Goal: Check status: Check status

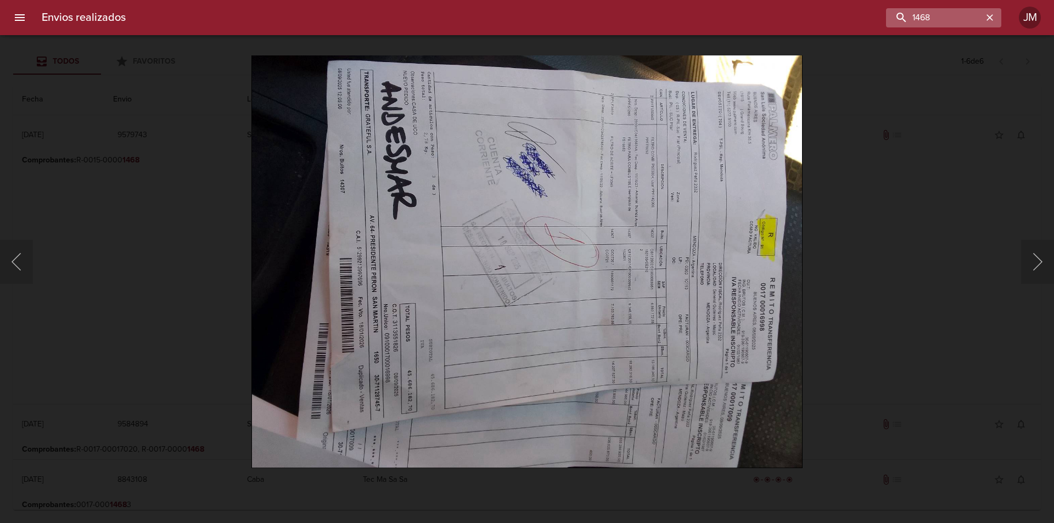
click at [994, 15] on icon "button" at bounding box center [989, 17] width 11 height 11
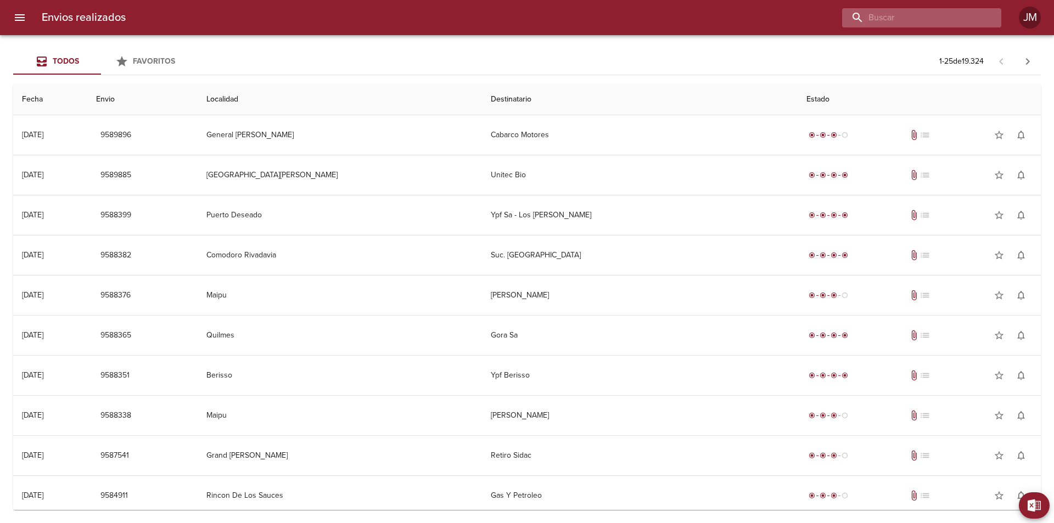
click at [937, 21] on input "buscar" at bounding box center [912, 17] width 141 height 19
type input "16951"
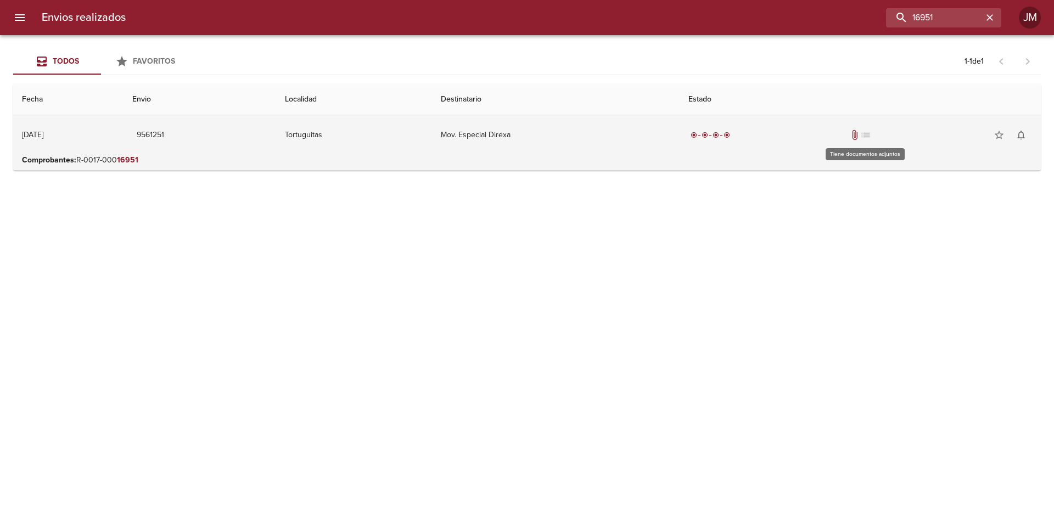
click at [860, 135] on span "attach_file" at bounding box center [854, 135] width 11 height 11
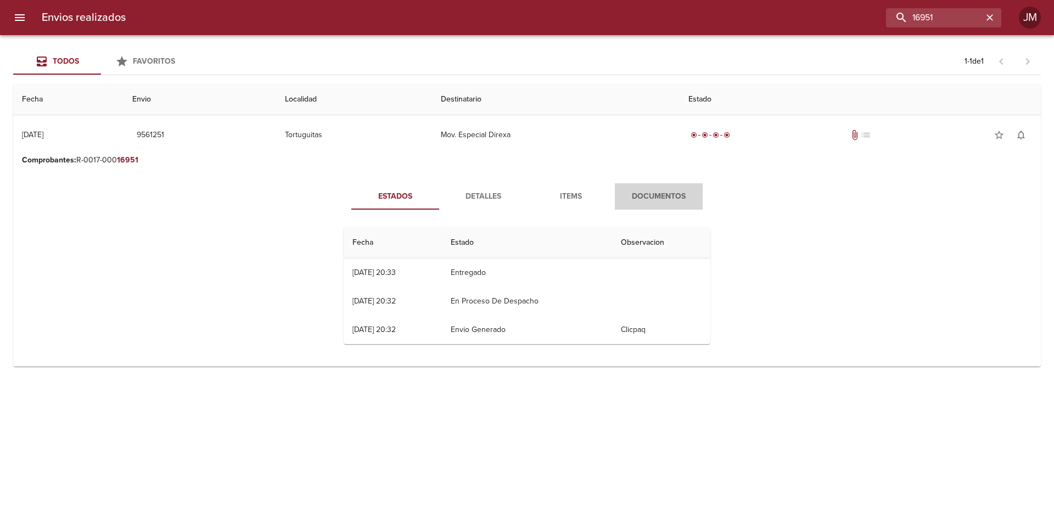
click at [678, 192] on span "Documentos" at bounding box center [659, 197] width 75 height 14
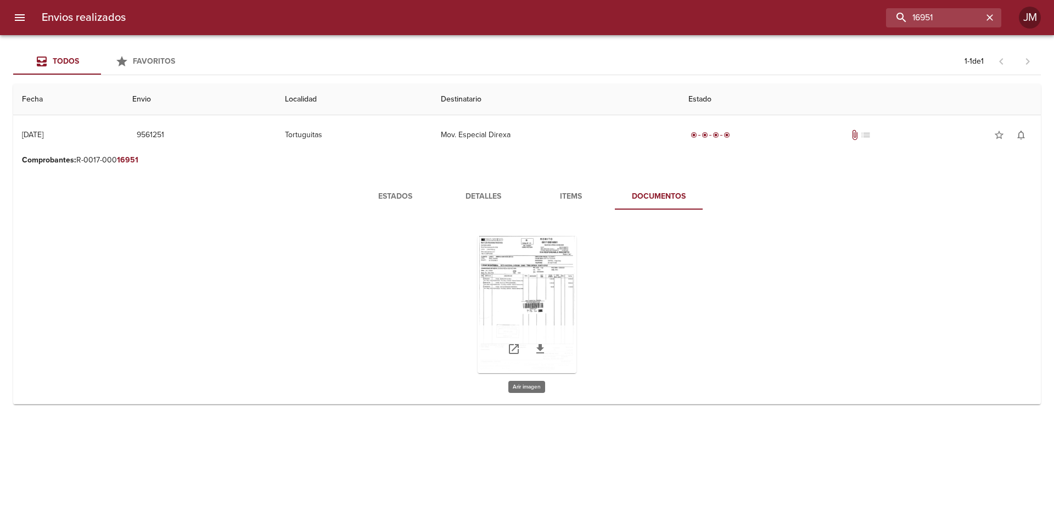
click at [533, 277] on div "Tabla de envíos del cliente" at bounding box center [527, 304] width 99 height 137
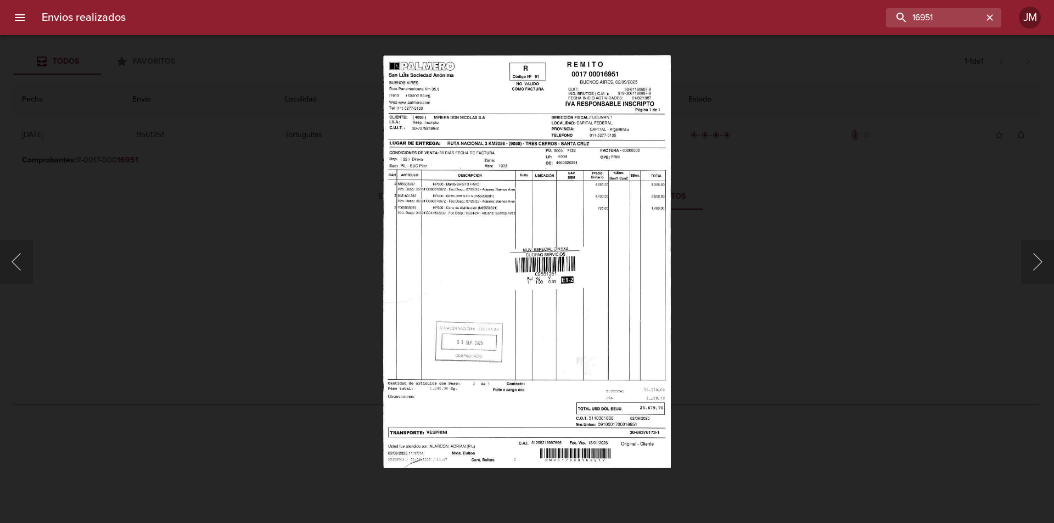
drag, startPoint x: 139, startPoint y: 77, endPoint x: 143, endPoint y: 92, distance: 15.7
click at [141, 80] on div "Lightbox" at bounding box center [527, 261] width 1054 height 523
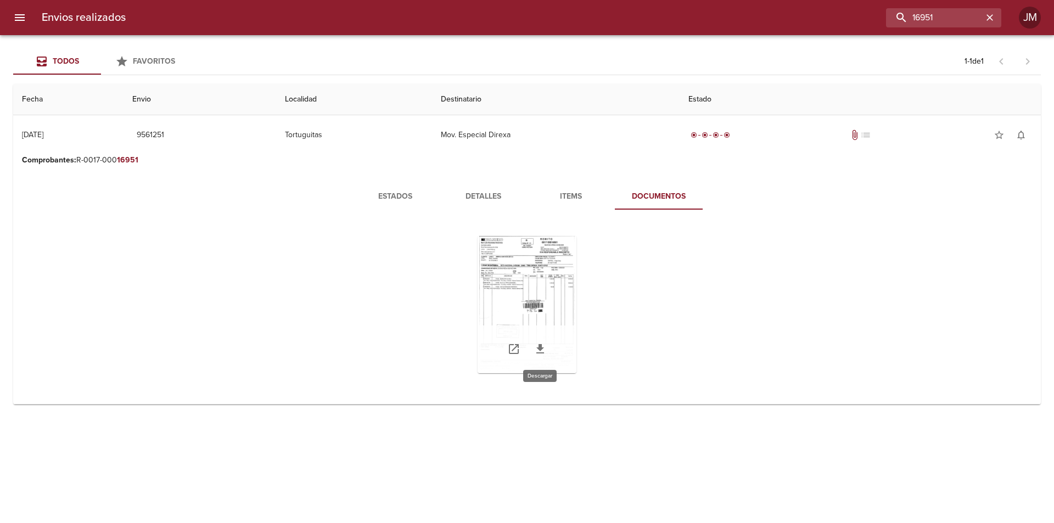
click at [536, 348] on icon "Tabla de envíos del cliente" at bounding box center [540, 349] width 13 height 13
click at [525, 273] on div "Tabla de envíos del cliente" at bounding box center [527, 304] width 99 height 137
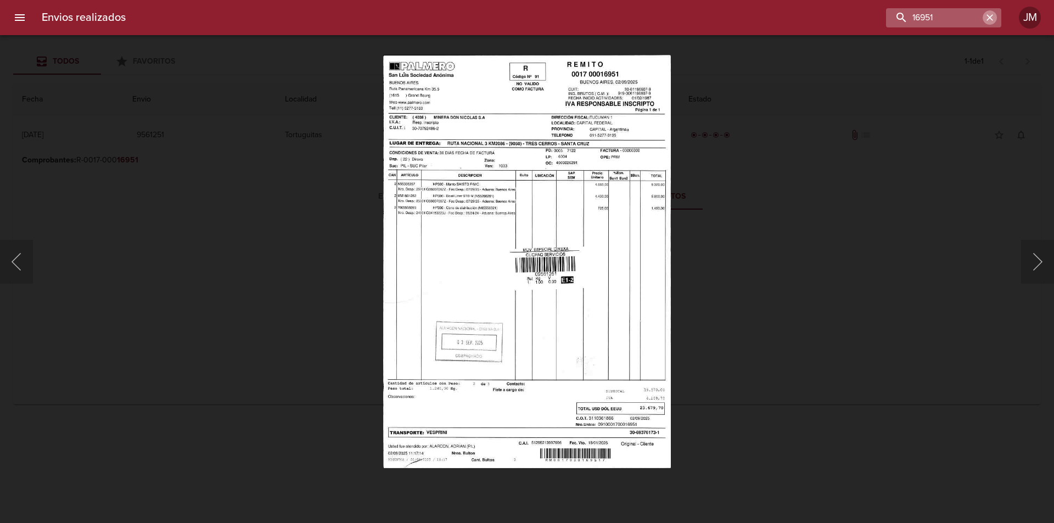
click at [985, 17] on icon "button" at bounding box center [989, 17] width 11 height 11
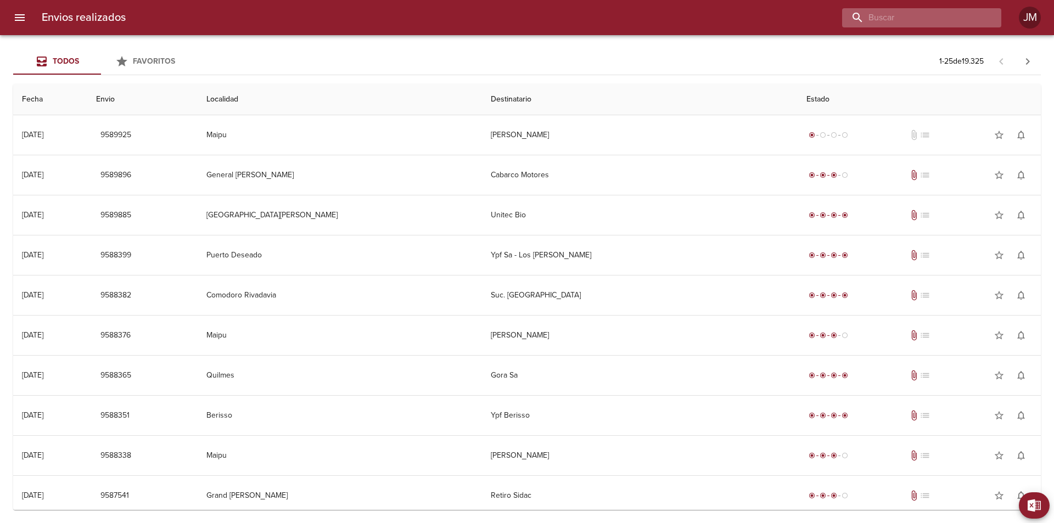
click at [916, 13] on input "buscar" at bounding box center [912, 17] width 141 height 19
type input "16950"
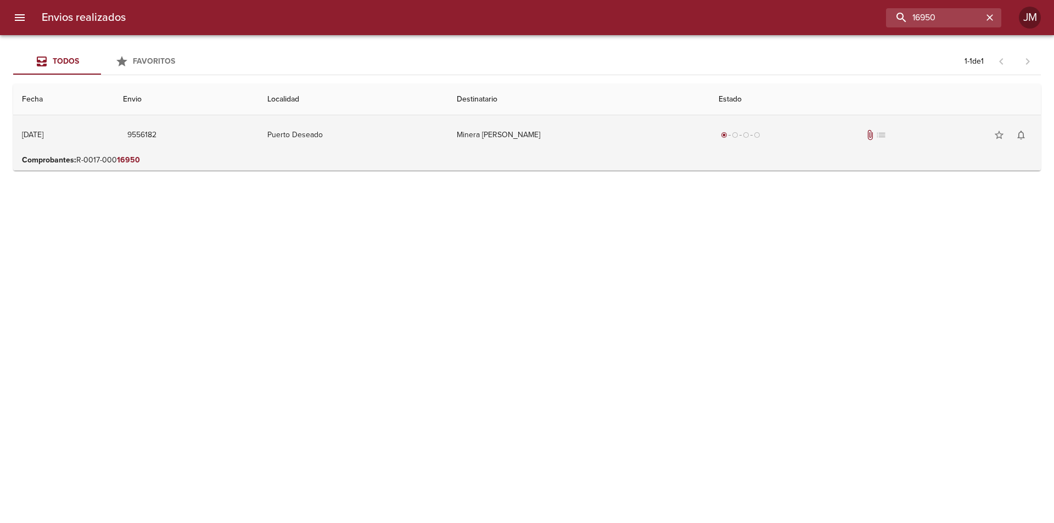
click at [558, 130] on td "Minera [PERSON_NAME]" at bounding box center [579, 135] width 262 height 40
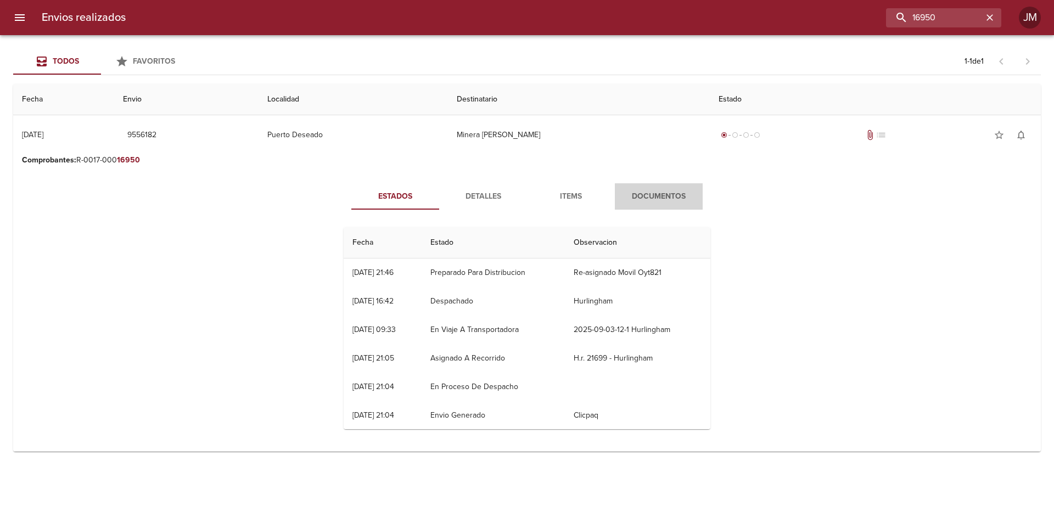
click at [666, 198] on span "Documentos" at bounding box center [659, 197] width 75 height 14
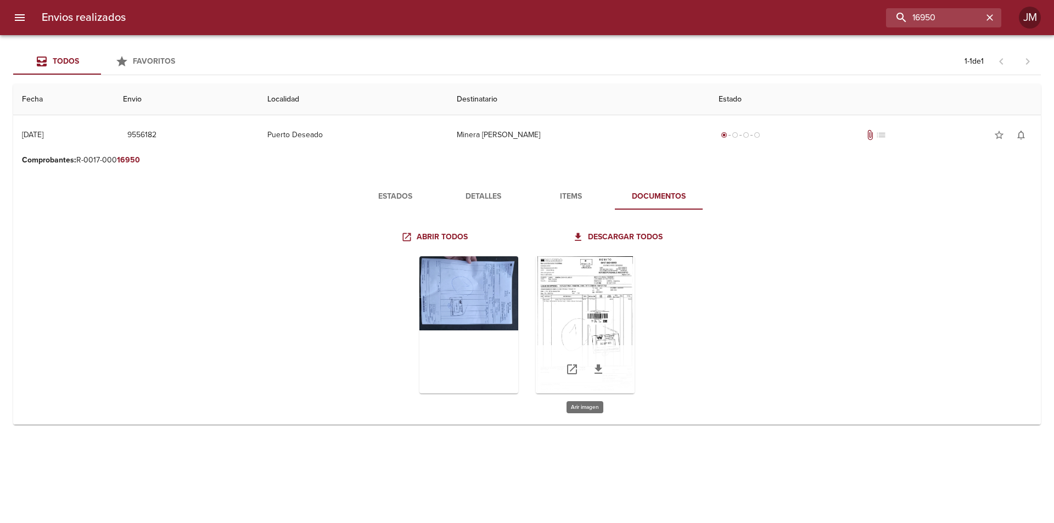
click at [592, 314] on div "Tabla de envíos del cliente" at bounding box center [585, 324] width 99 height 137
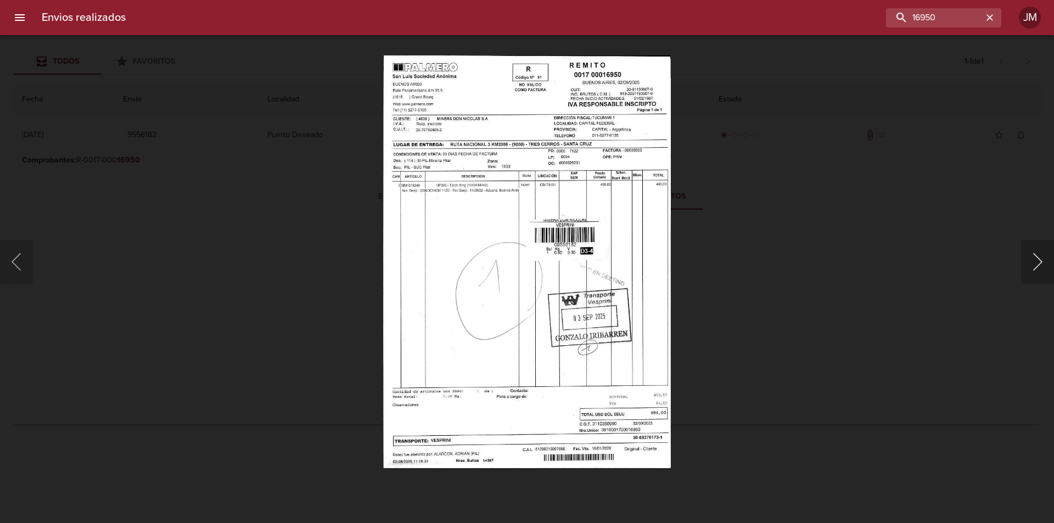
click at [1032, 265] on button "Siguiente" at bounding box center [1037, 262] width 33 height 44
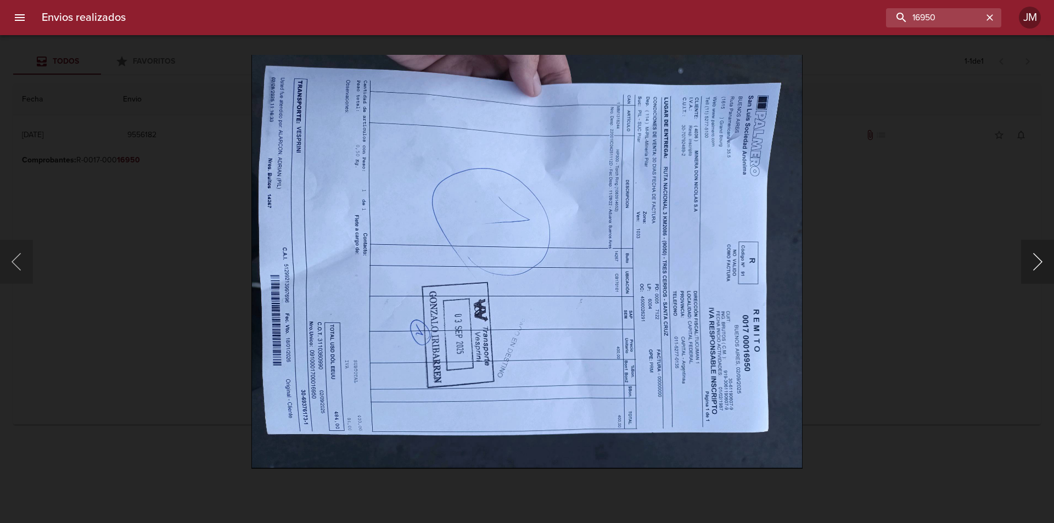
click at [1035, 260] on button "Siguiente" at bounding box center [1037, 262] width 33 height 44
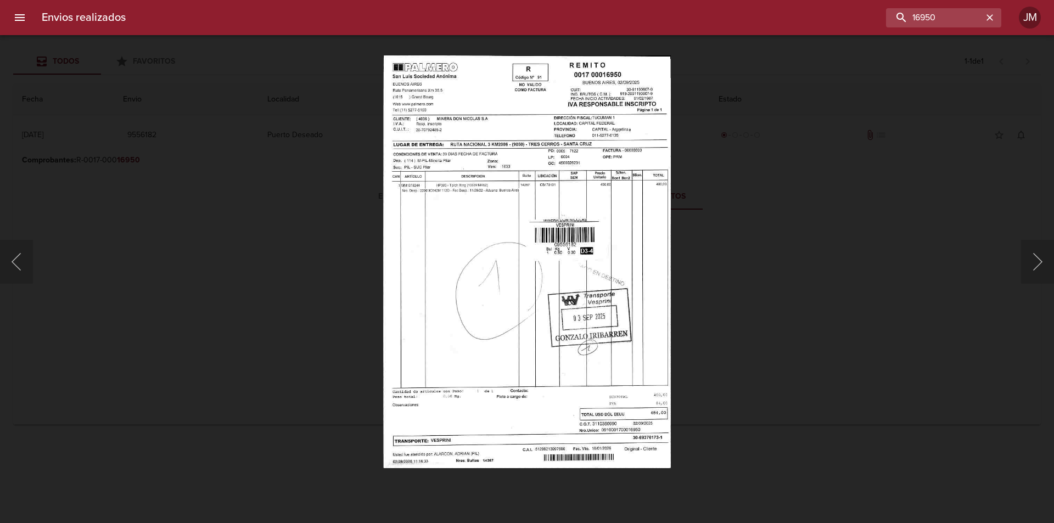
click at [428, 195] on img "Lightbox" at bounding box center [527, 261] width 288 height 413
click at [993, 18] on icon "button" at bounding box center [989, 17] width 11 height 11
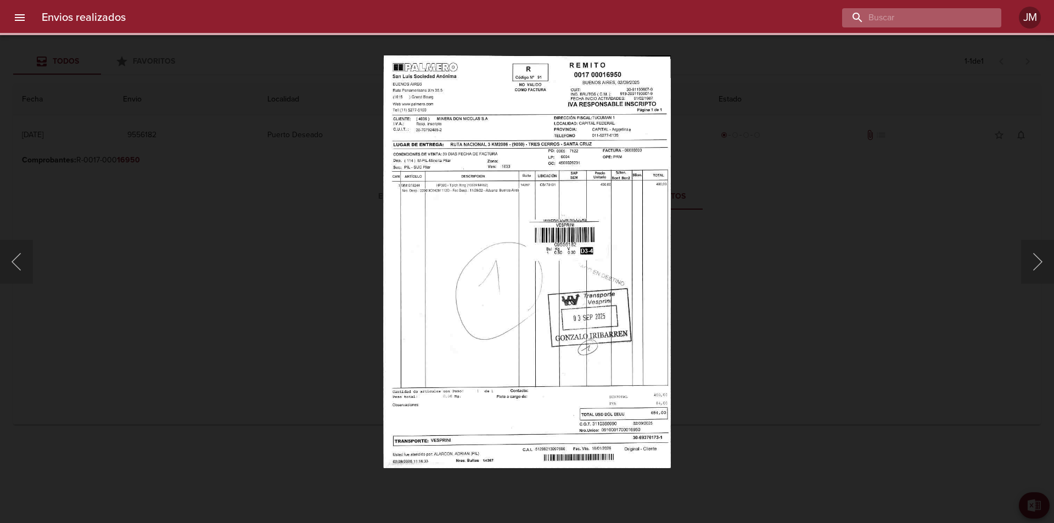
click at [920, 15] on input "buscar" at bounding box center [912, 17] width 141 height 19
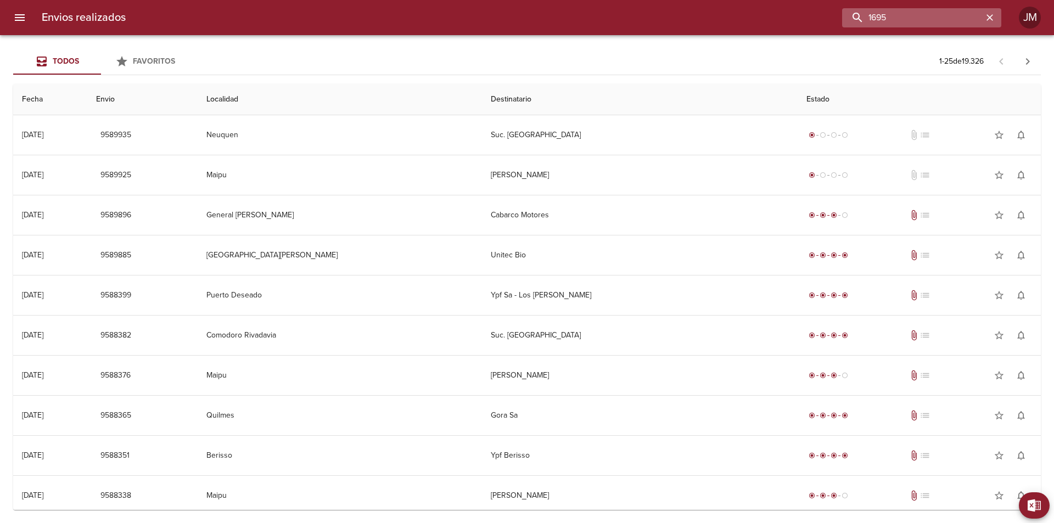
type input "16951"
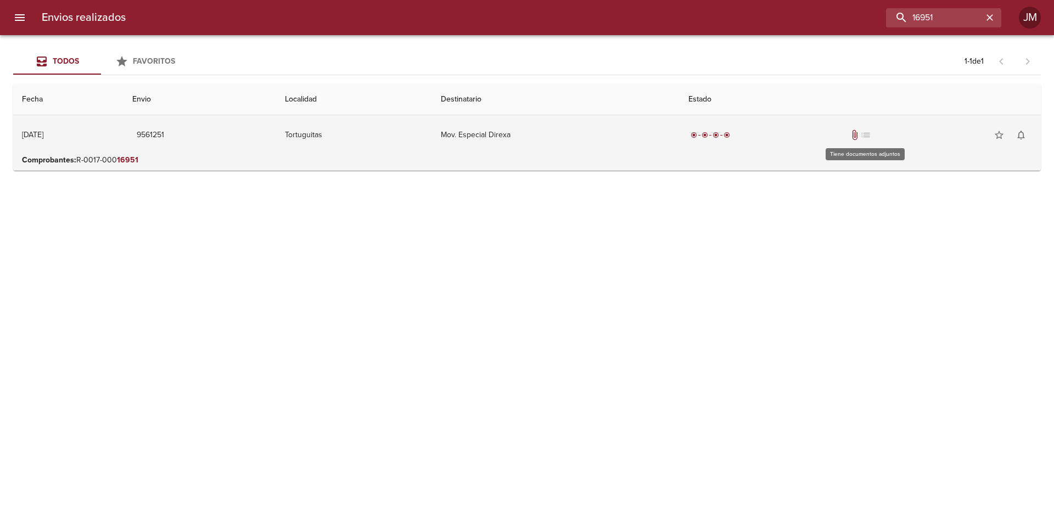
click at [860, 132] on span "attach_file" at bounding box center [854, 135] width 11 height 11
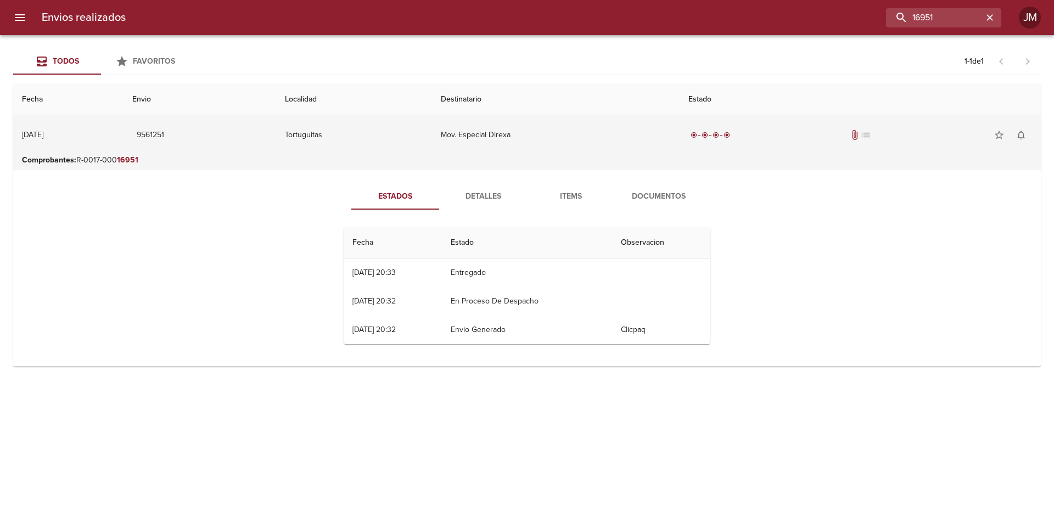
click at [869, 133] on span "list" at bounding box center [865, 135] width 11 height 11
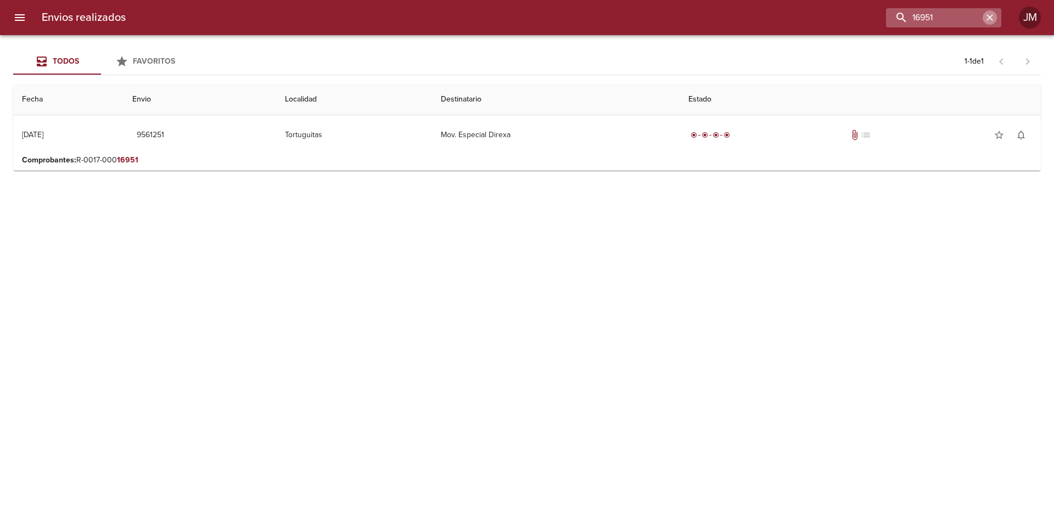
click at [993, 16] on icon "button" at bounding box center [989, 17] width 11 height 11
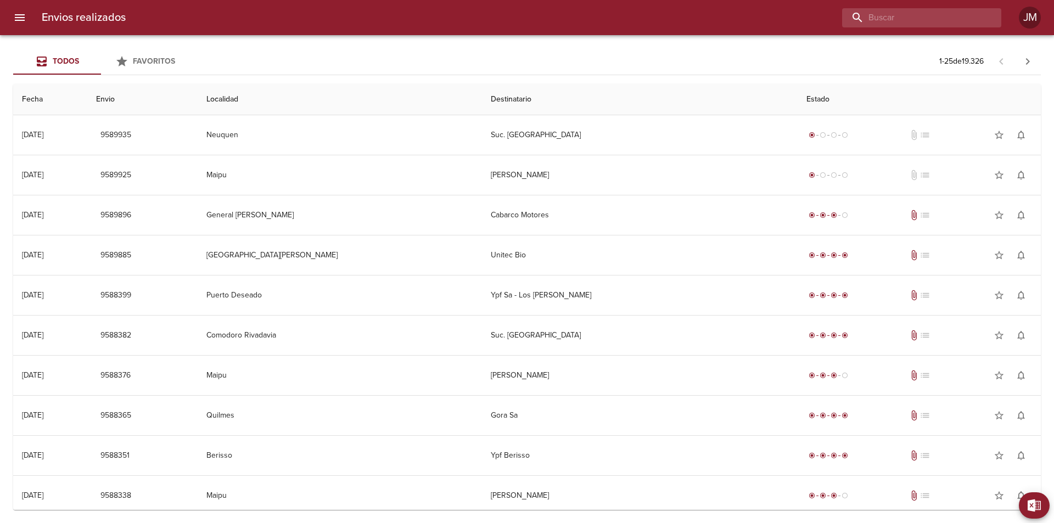
drag, startPoint x: 949, startPoint y: 22, endPoint x: 811, endPoint y: 20, distance: 137.8
click at [948, 22] on input "buscar" at bounding box center [912, 17] width 141 height 19
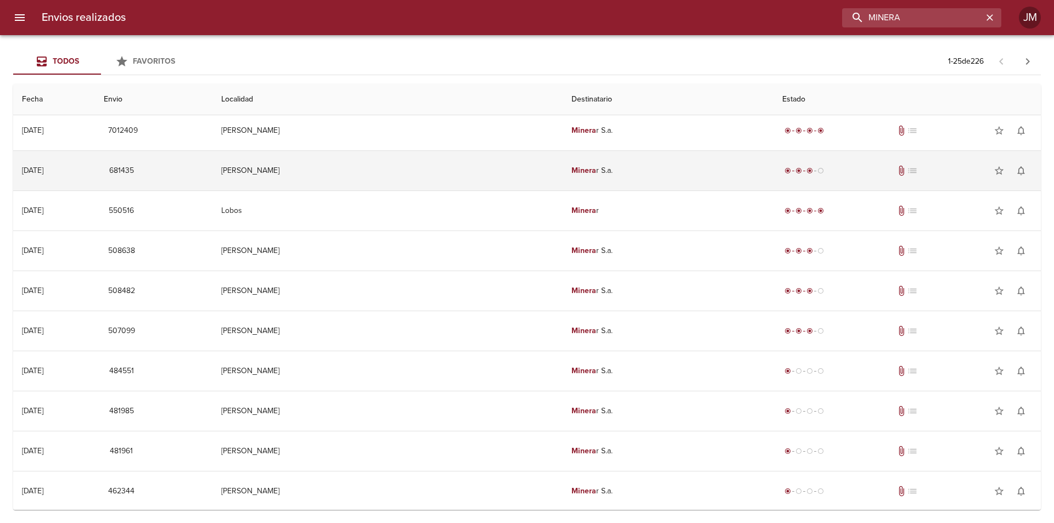
scroll to position [55, 0]
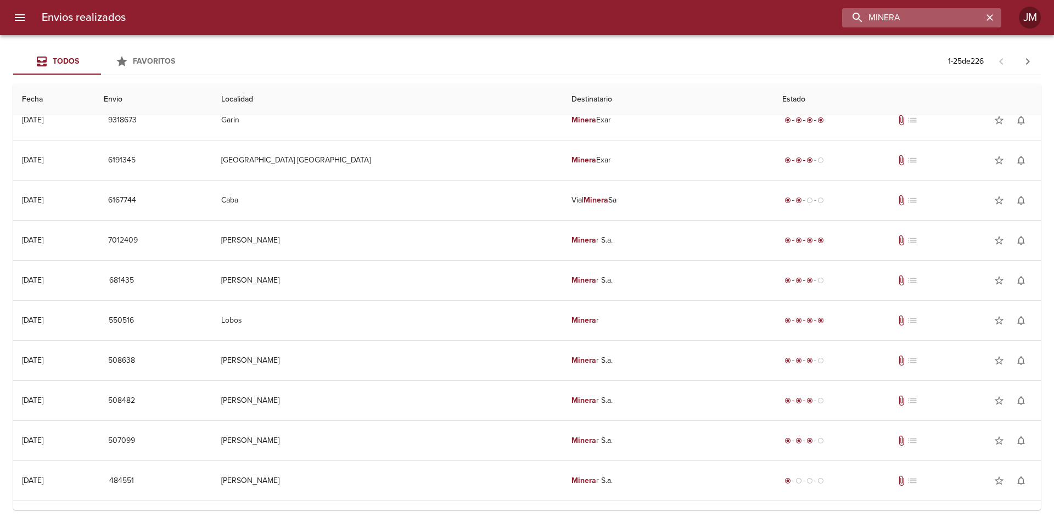
click at [914, 13] on input "MINERA" at bounding box center [912, 17] width 141 height 19
type input "MINERA DON NICOLAS"
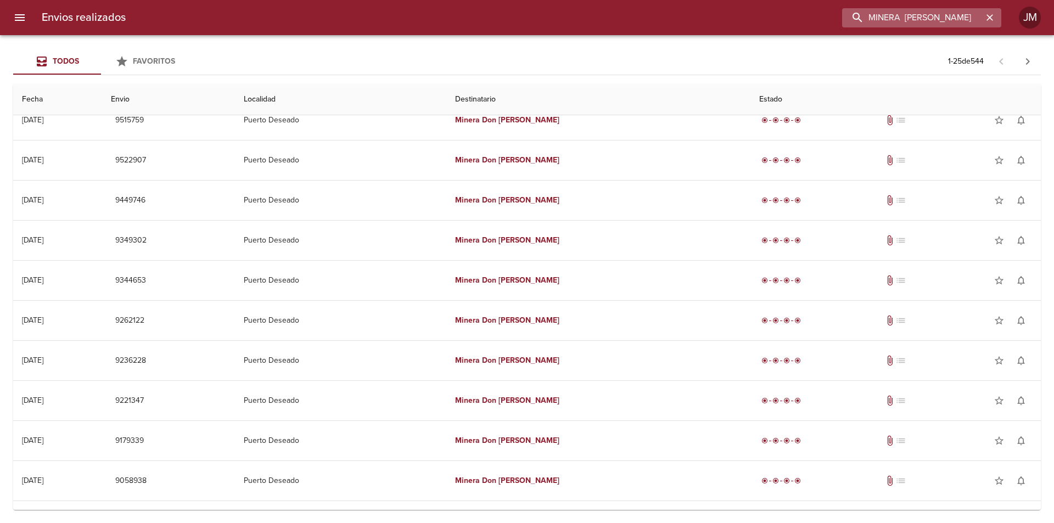
scroll to position [0, 0]
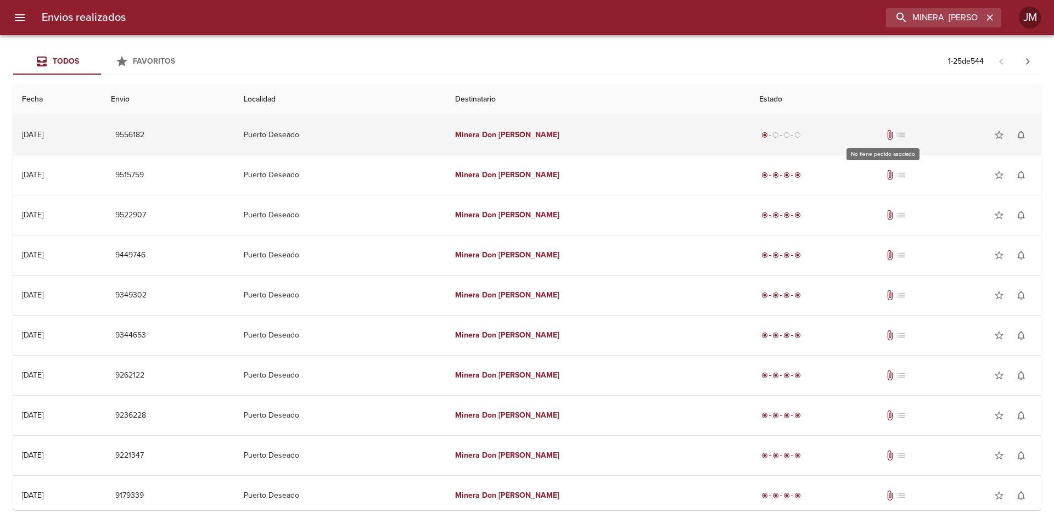
click at [896, 135] on span "list" at bounding box center [901, 135] width 11 height 11
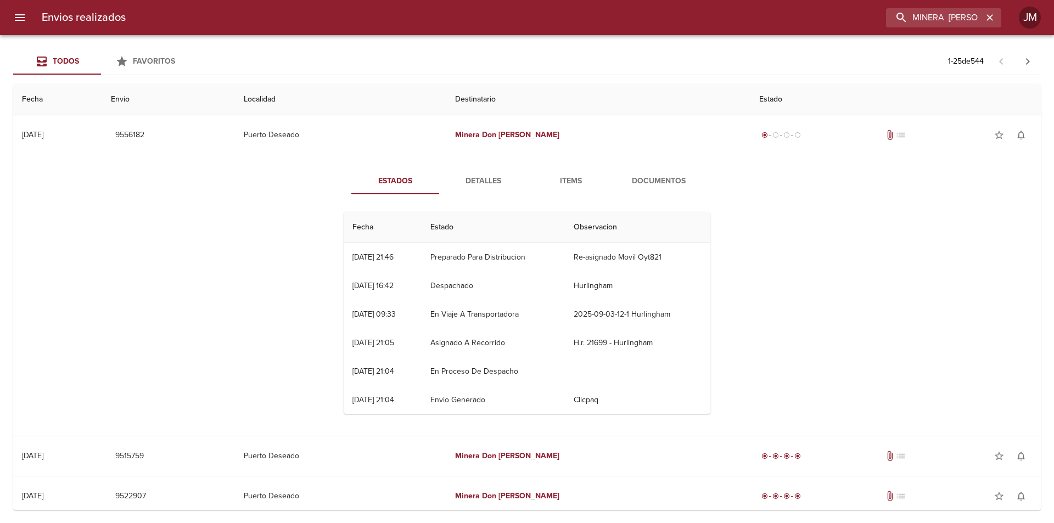
click at [671, 180] on span "Documentos" at bounding box center [659, 182] width 75 height 14
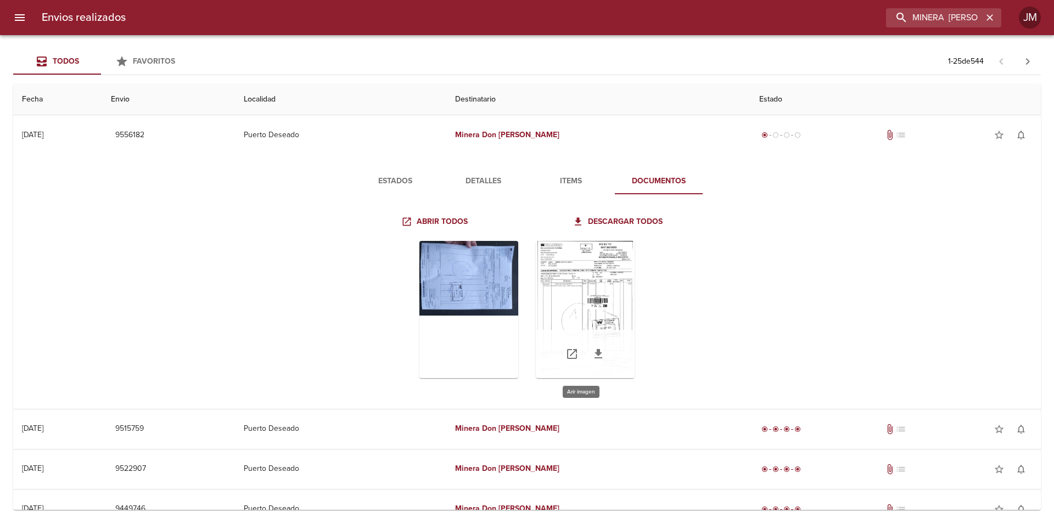
click at [579, 290] on div "Tabla de envíos del cliente" at bounding box center [585, 309] width 99 height 137
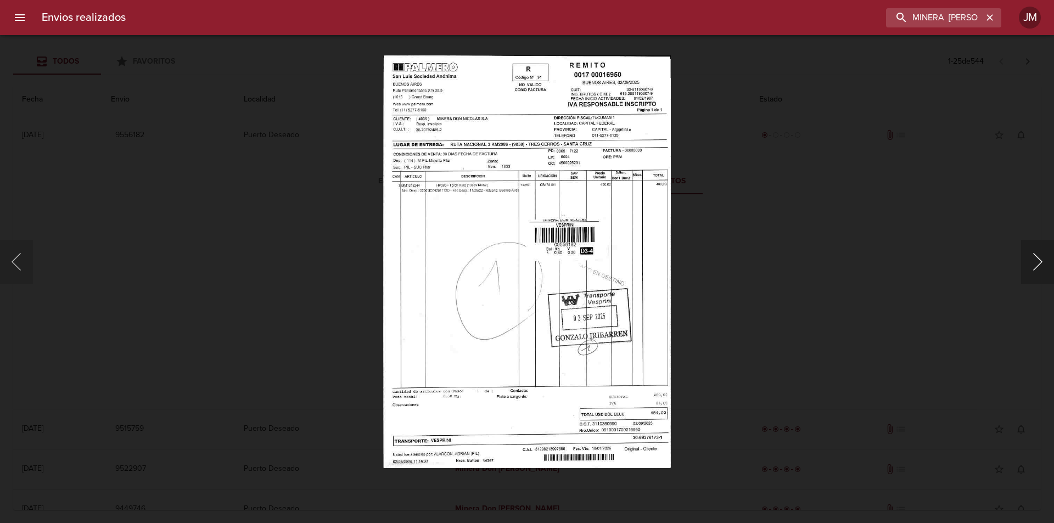
click at [1033, 261] on button "Siguiente" at bounding box center [1037, 262] width 33 height 44
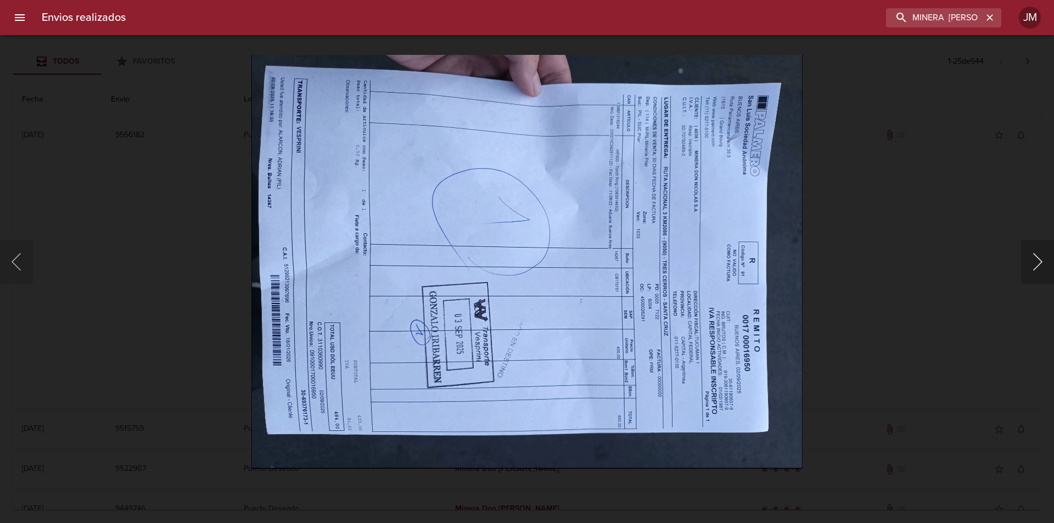
click at [1035, 261] on button "Siguiente" at bounding box center [1037, 262] width 33 height 44
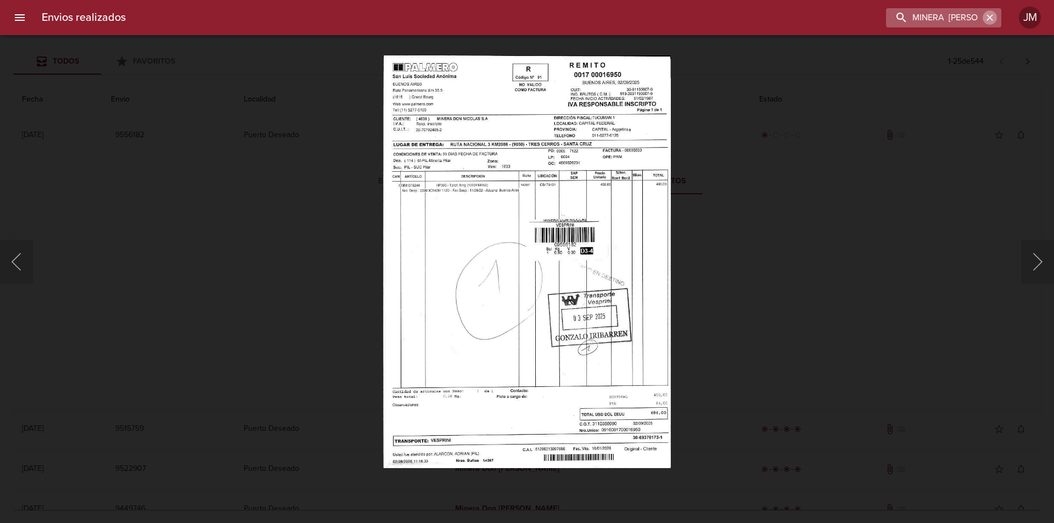
click at [991, 14] on icon "button" at bounding box center [989, 17] width 11 height 11
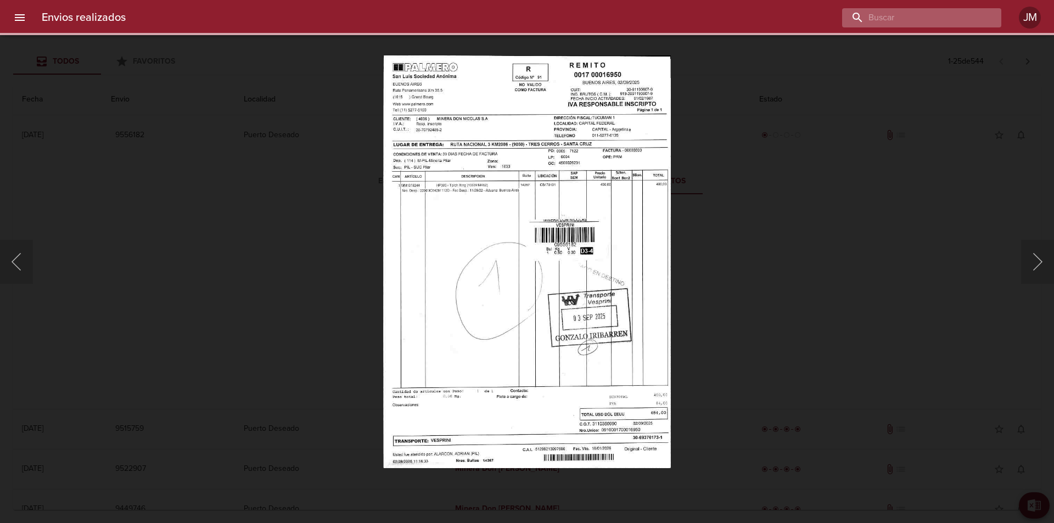
click at [933, 10] on input "buscar" at bounding box center [912, 17] width 141 height 19
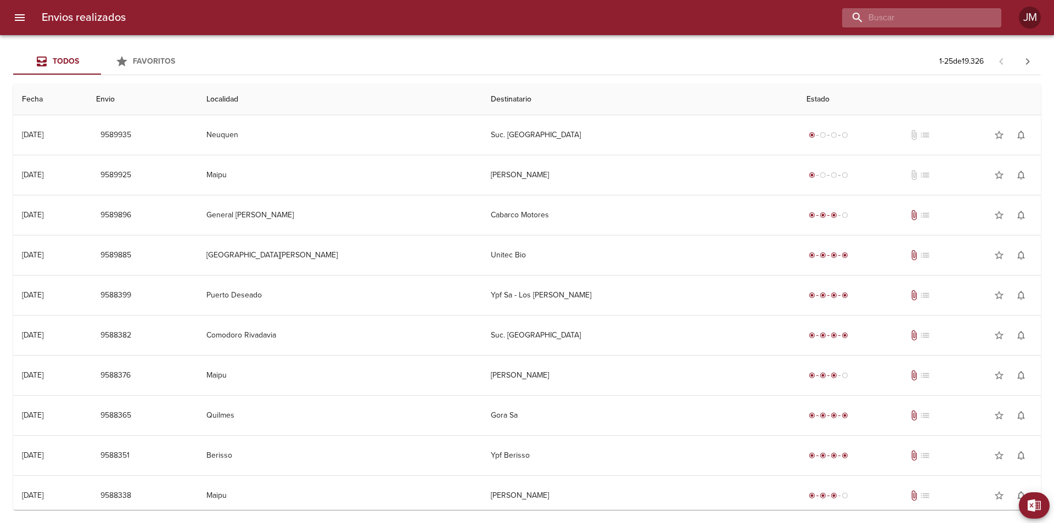
click at [913, 24] on input "buscar" at bounding box center [912, 17] width 141 height 19
type input "16951"
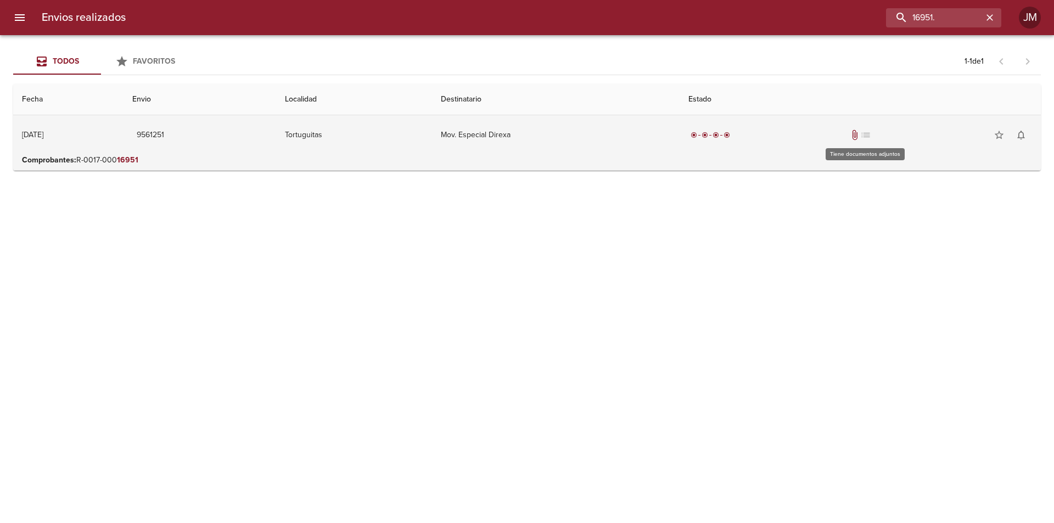
type input "16951."
click at [860, 134] on span "attach_file" at bounding box center [854, 135] width 11 height 11
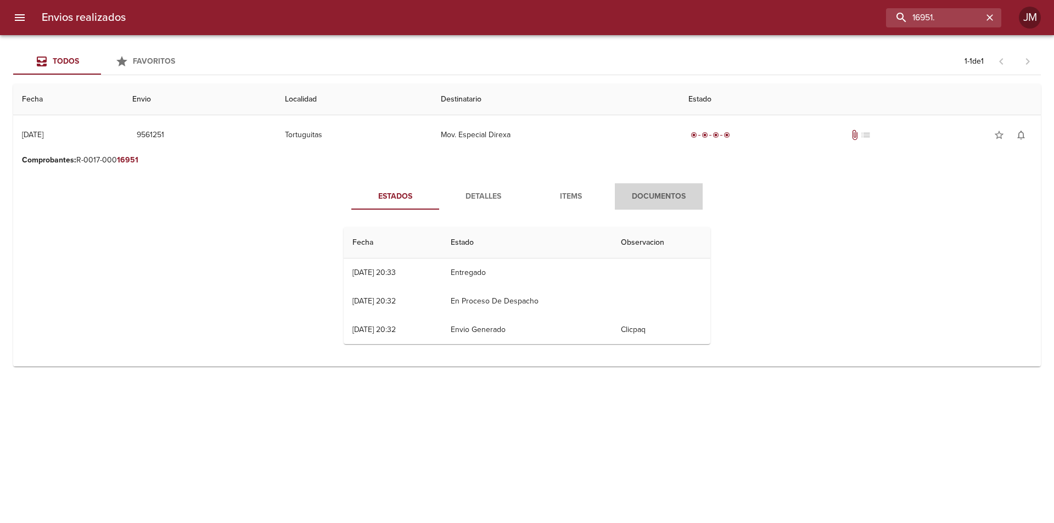
click at [660, 194] on span "Documentos" at bounding box center [659, 197] width 75 height 14
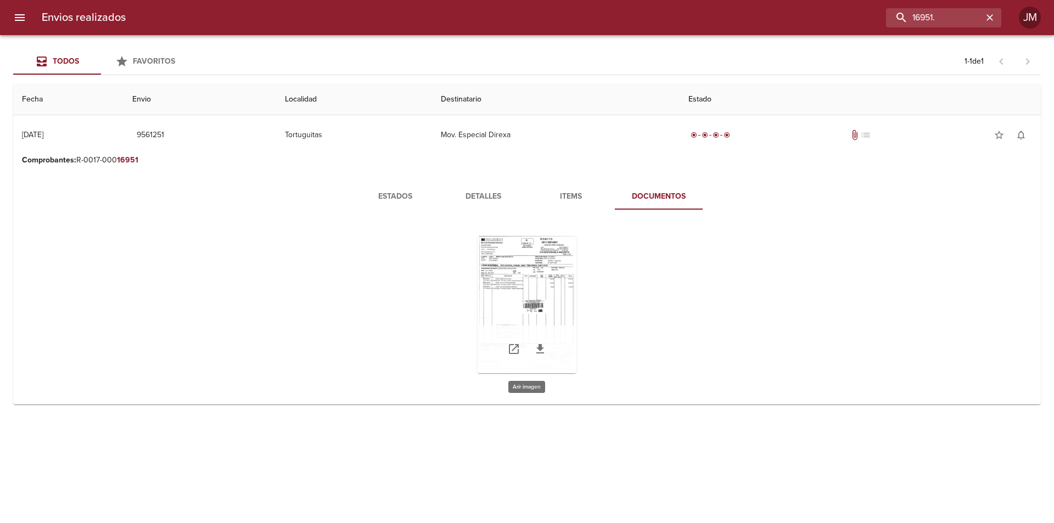
click at [546, 278] on div "Tabla de envíos del cliente" at bounding box center [527, 304] width 99 height 137
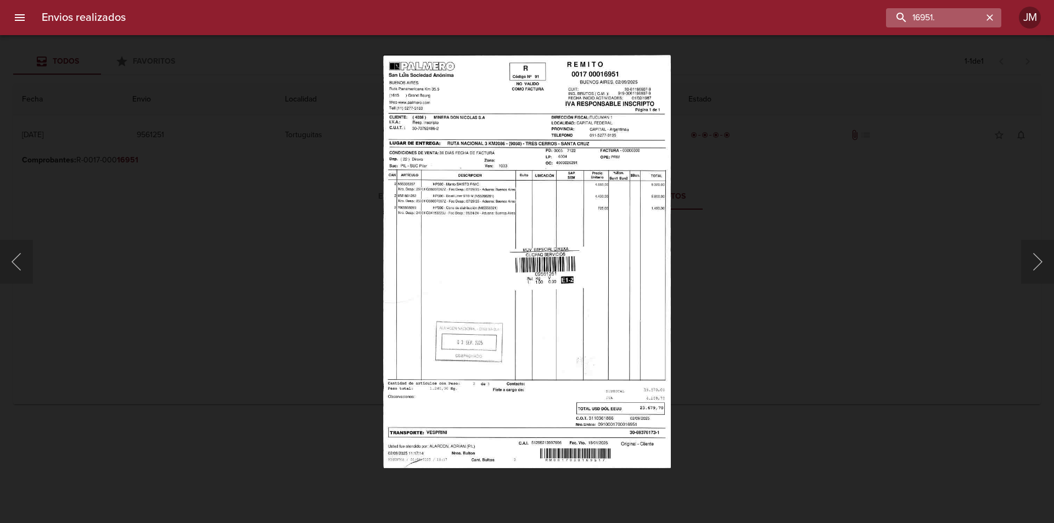
click at [988, 12] on icon "button" at bounding box center [989, 17] width 11 height 11
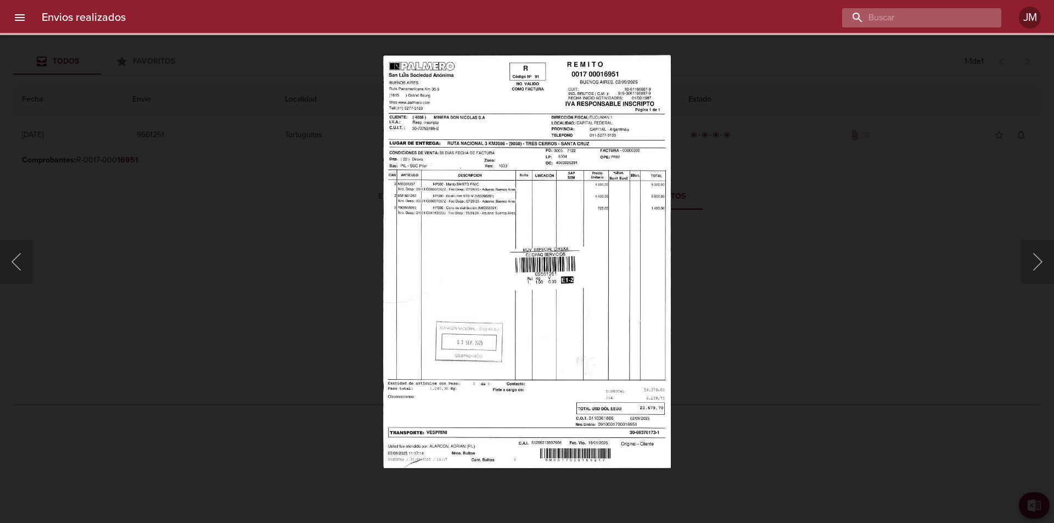
click at [920, 10] on input "buscar" at bounding box center [912, 17] width 141 height 19
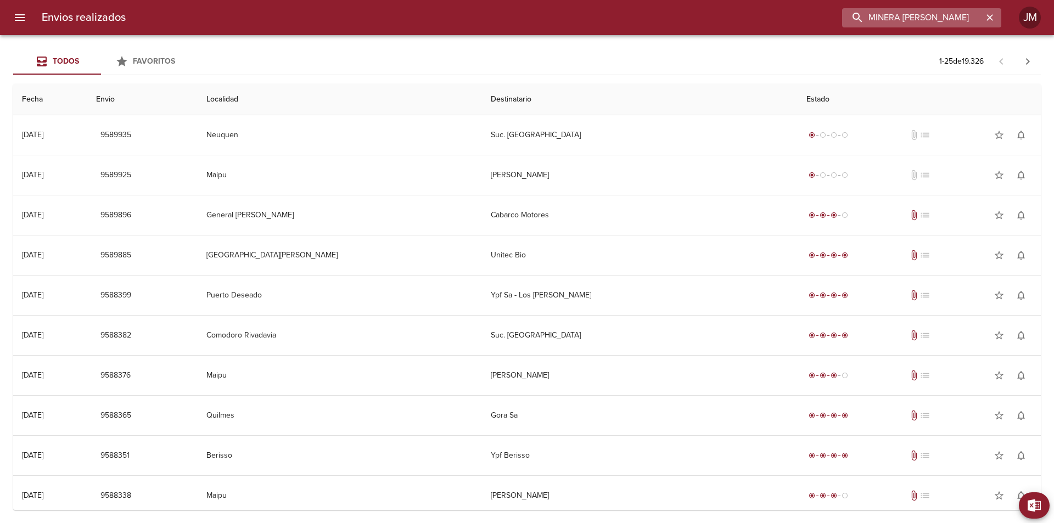
type input "MINERA DON NICOLAS"
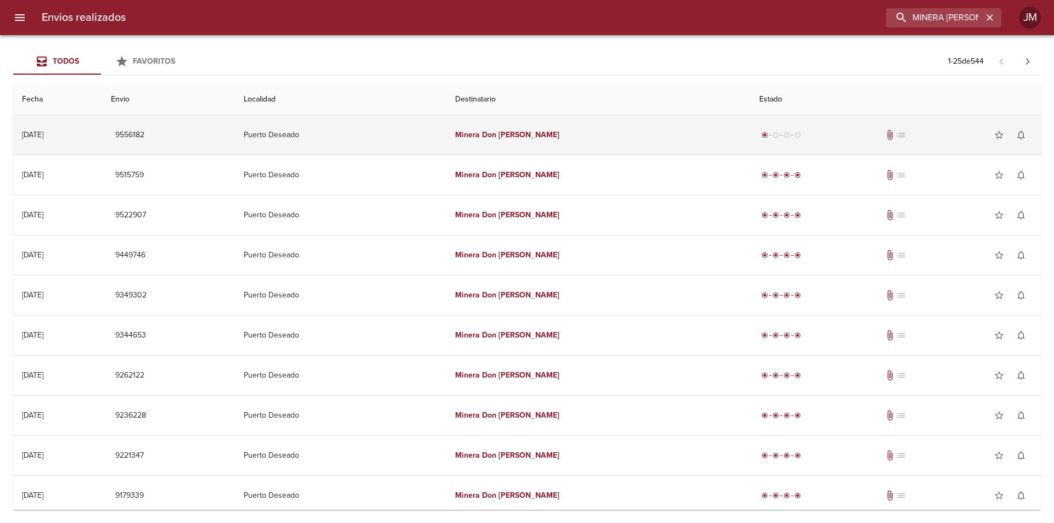
click at [612, 126] on td "Minera Don Nicolas" at bounding box center [598, 135] width 304 height 40
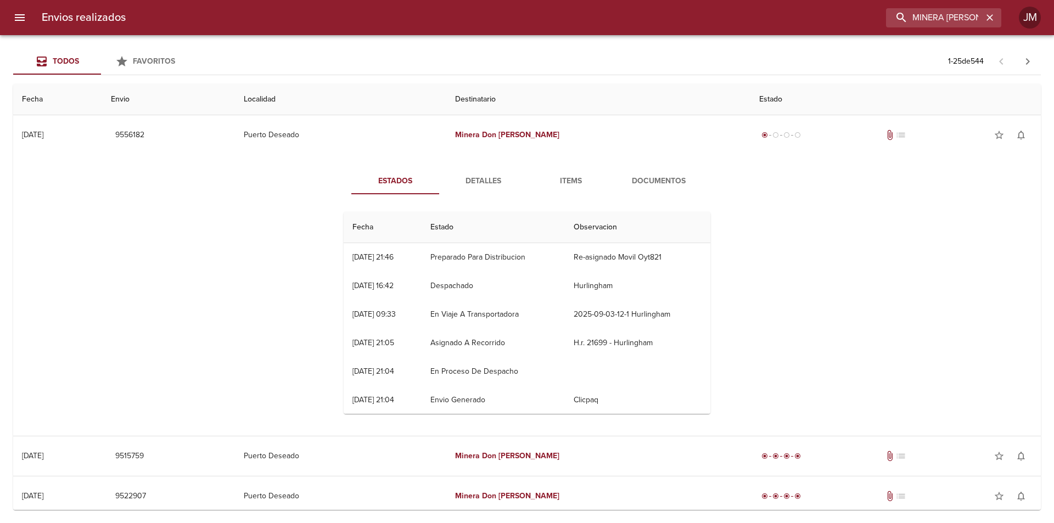
scroll to position [1, 0]
click at [475, 177] on span "Detalles" at bounding box center [483, 182] width 75 height 14
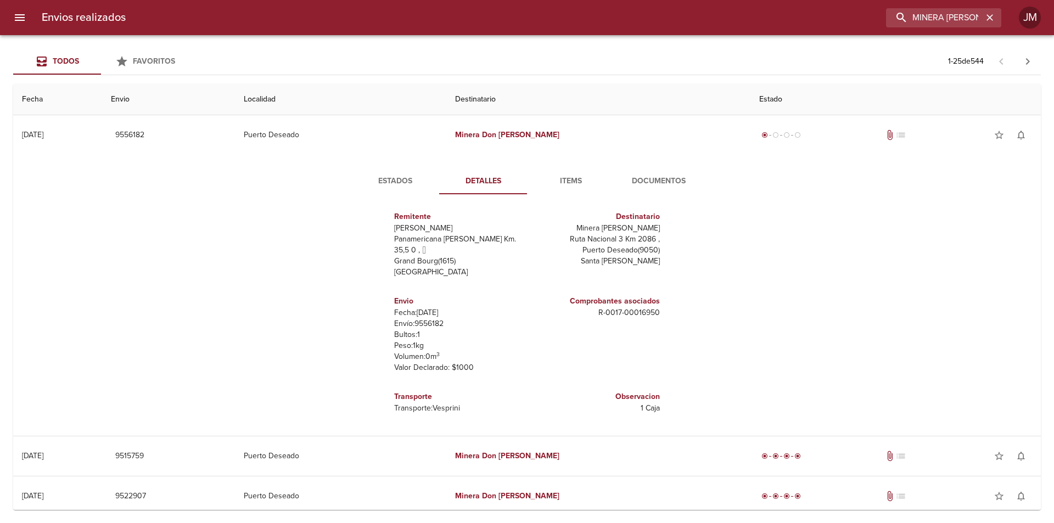
scroll to position [0, 0]
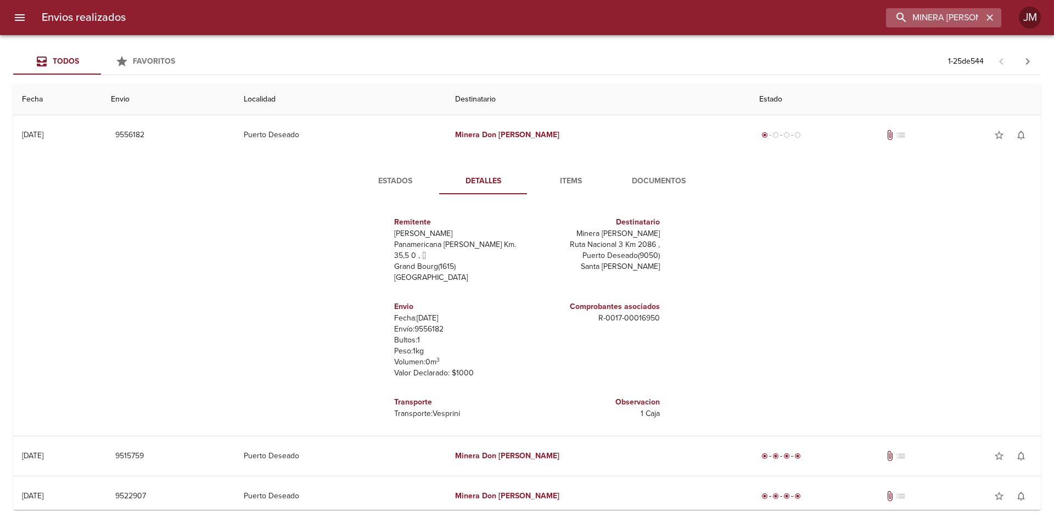
click at [992, 11] on button "button" at bounding box center [990, 17] width 14 height 14
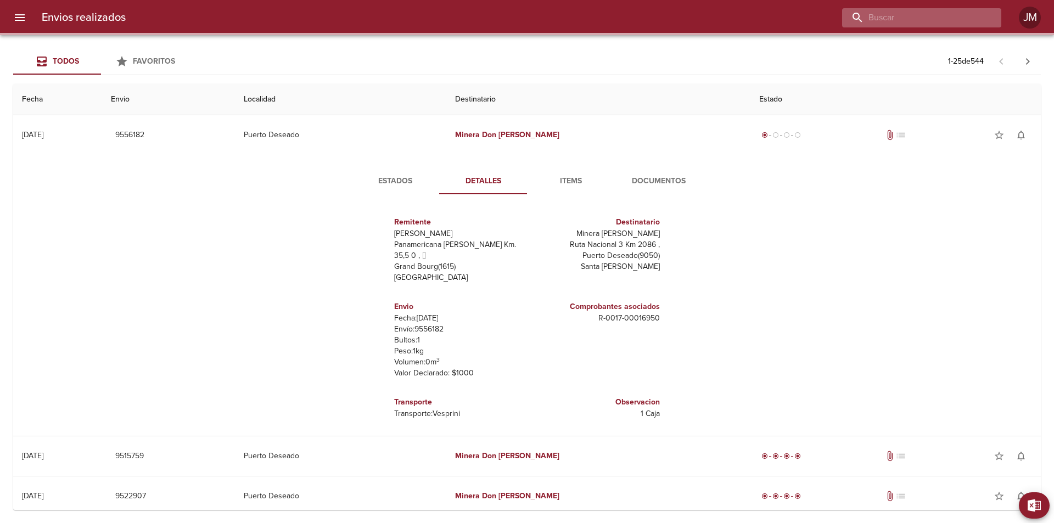
click at [927, 14] on input "buscar" at bounding box center [912, 17] width 141 height 19
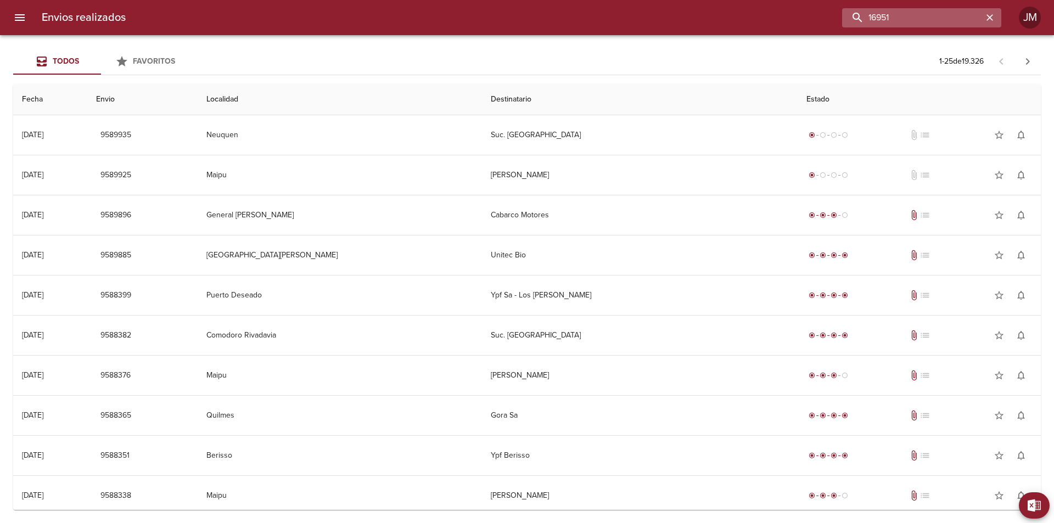
type input "16951"
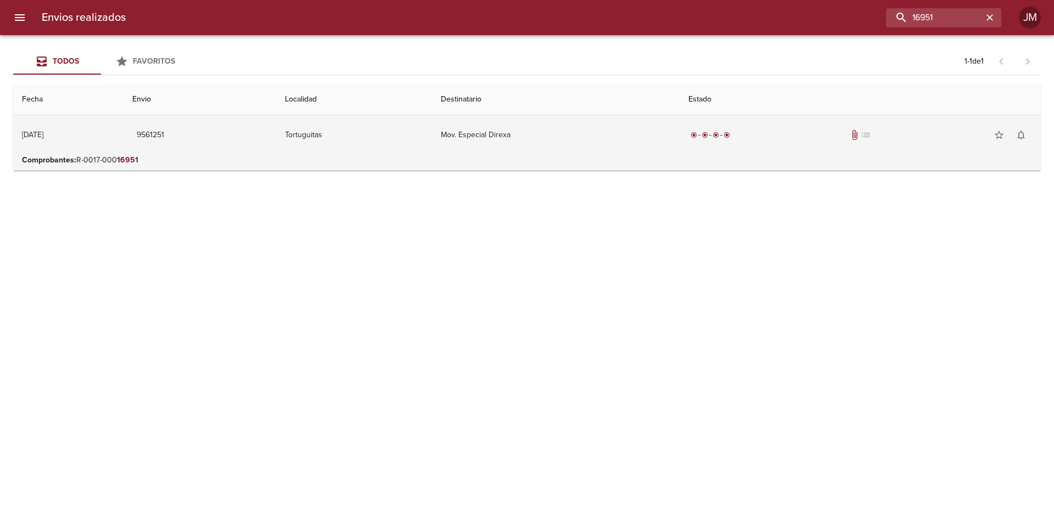
click at [860, 135] on span "attach_file" at bounding box center [854, 135] width 11 height 11
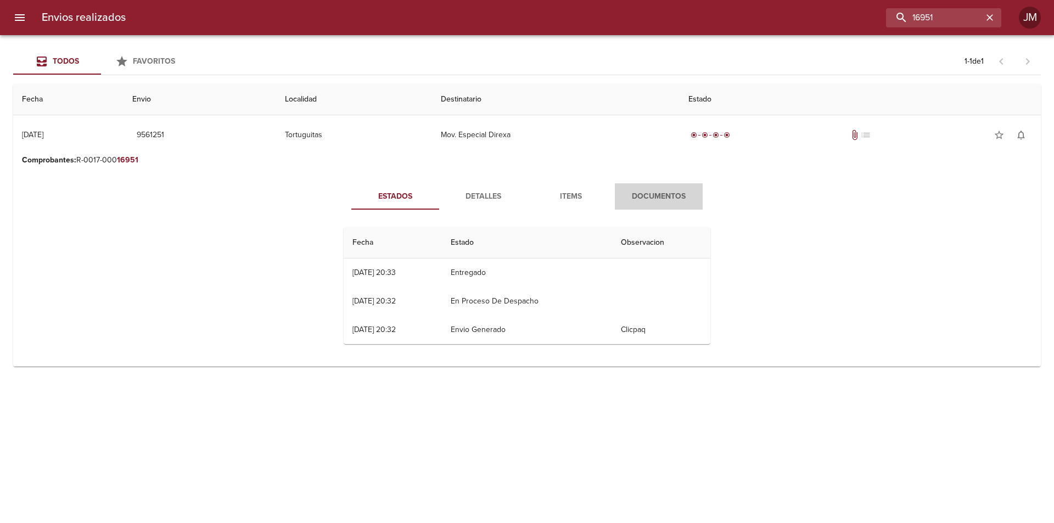
click at [669, 193] on span "Documentos" at bounding box center [659, 197] width 75 height 14
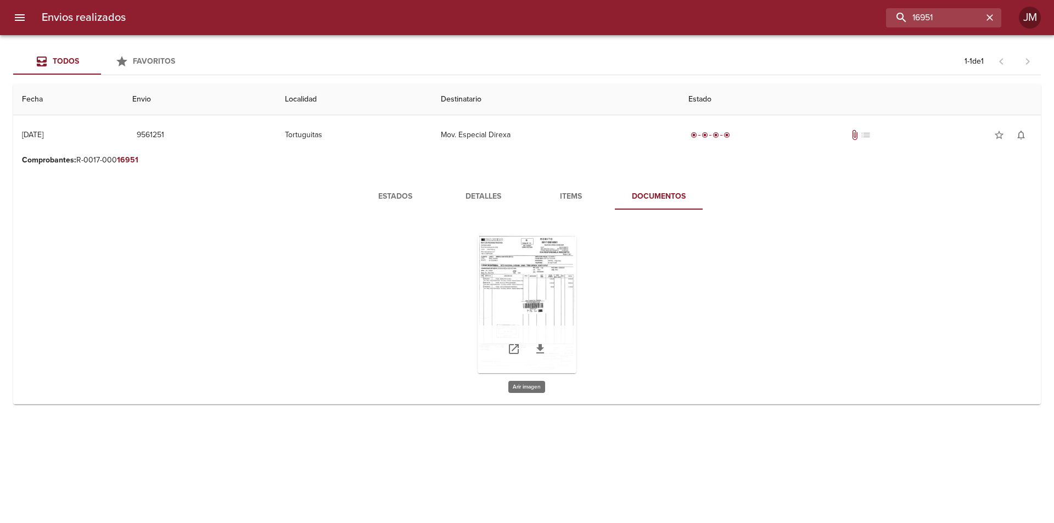
click at [501, 310] on div "Tabla de envíos del cliente" at bounding box center [527, 304] width 99 height 137
